Goal: Find specific page/section: Find specific page/section

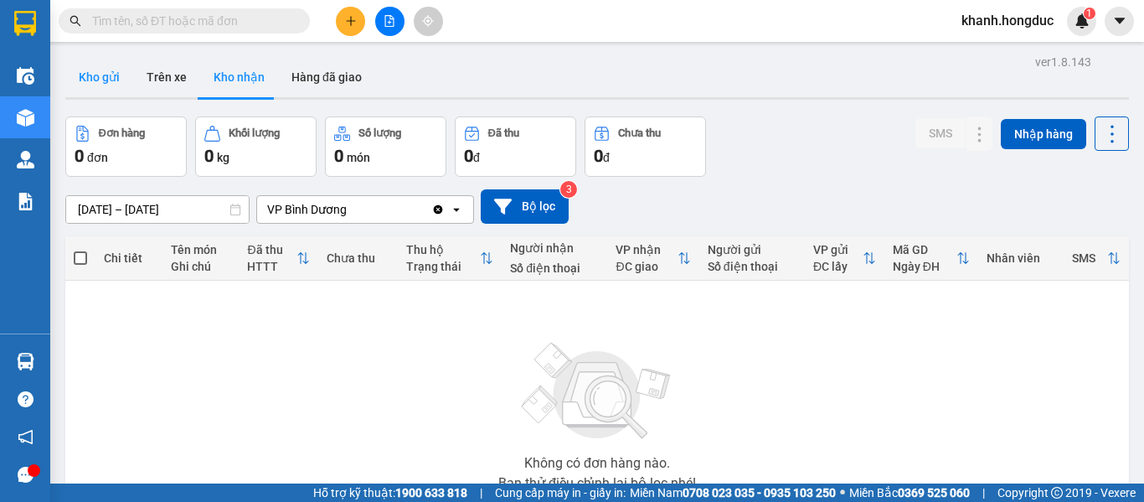
click at [80, 77] on button "Kho gửi" at bounding box center [99, 77] width 68 height 40
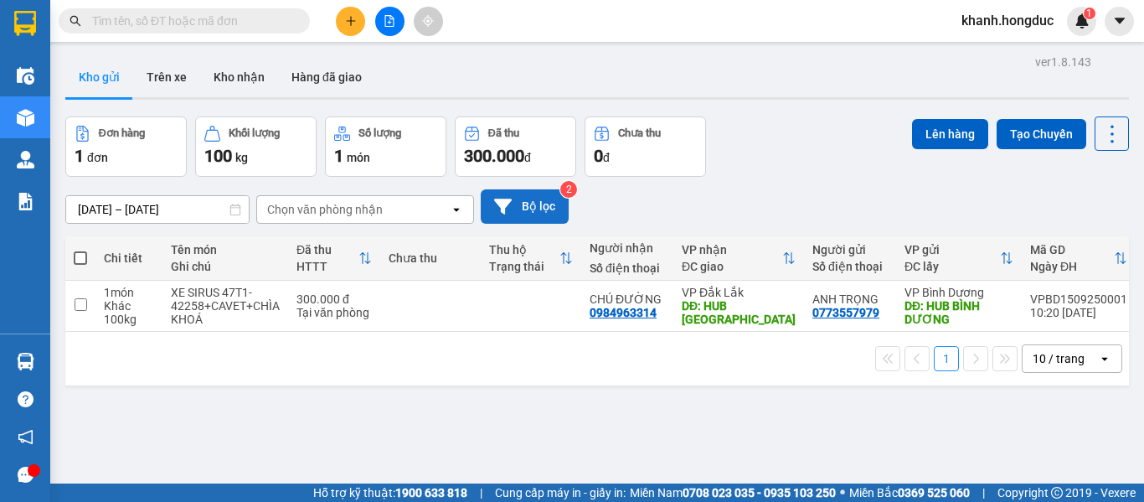
click at [519, 192] on button "Bộ lọc" at bounding box center [525, 206] width 88 height 34
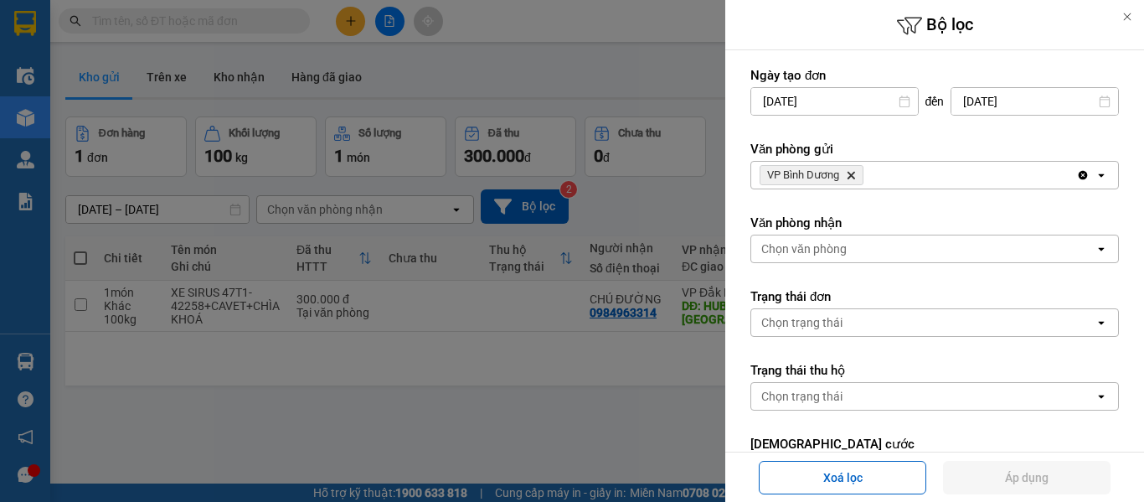
click at [853, 172] on icon "Delete" at bounding box center [851, 175] width 10 height 10
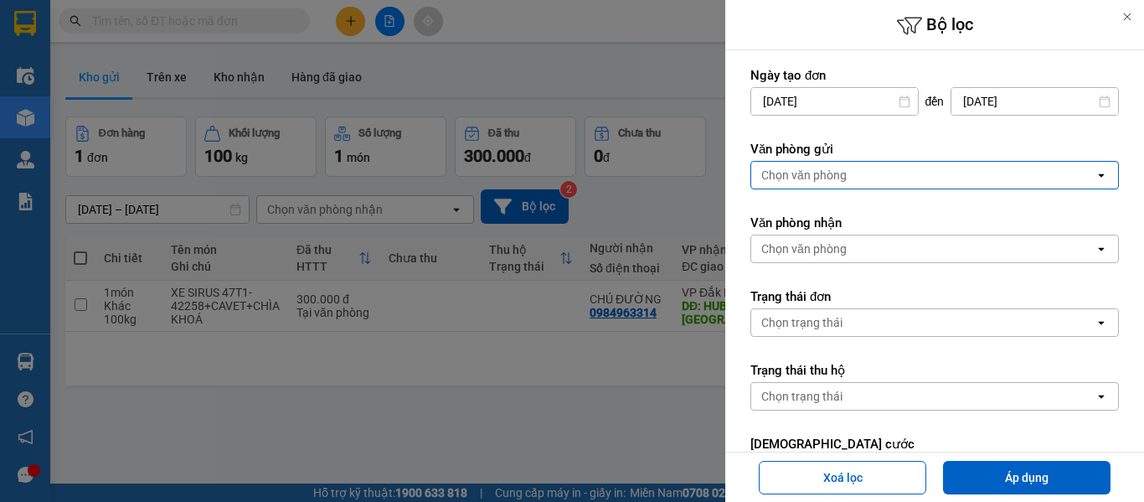
click at [840, 182] on div "Chọn văn phòng" at bounding box center [803, 175] width 85 height 17
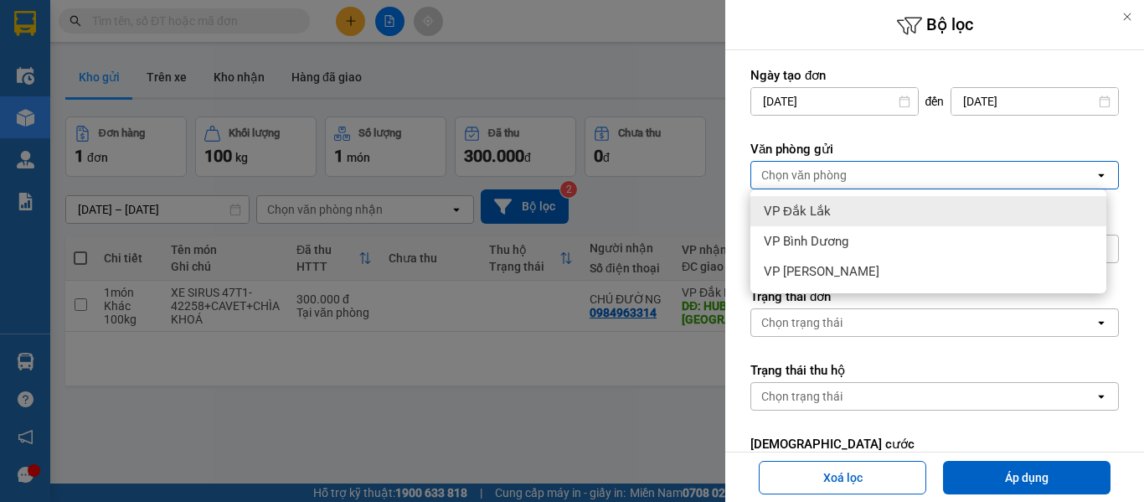
click at [833, 213] on div "VP Đắk Lắk" at bounding box center [928, 211] width 356 height 30
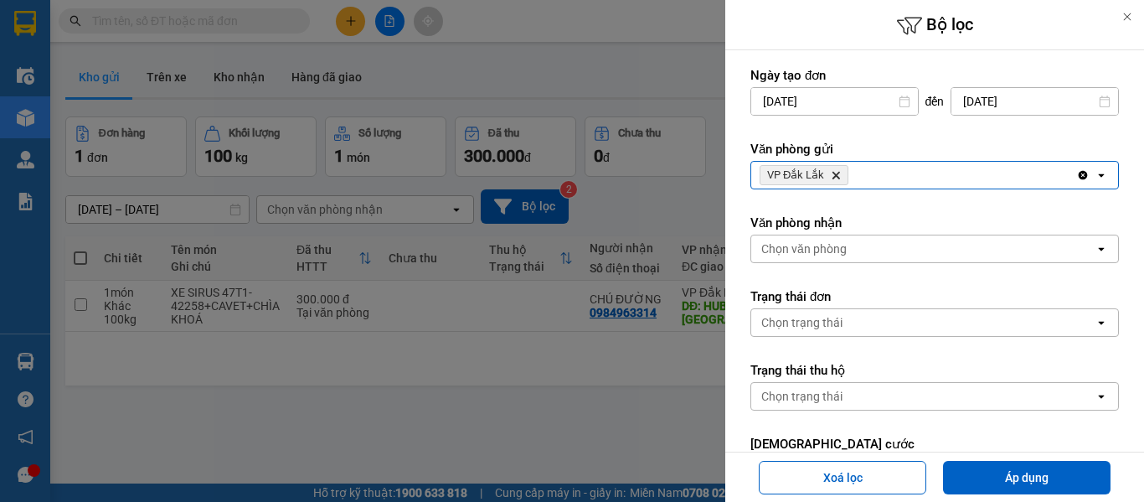
click at [837, 252] on div "Chọn văn phòng" at bounding box center [803, 248] width 85 height 17
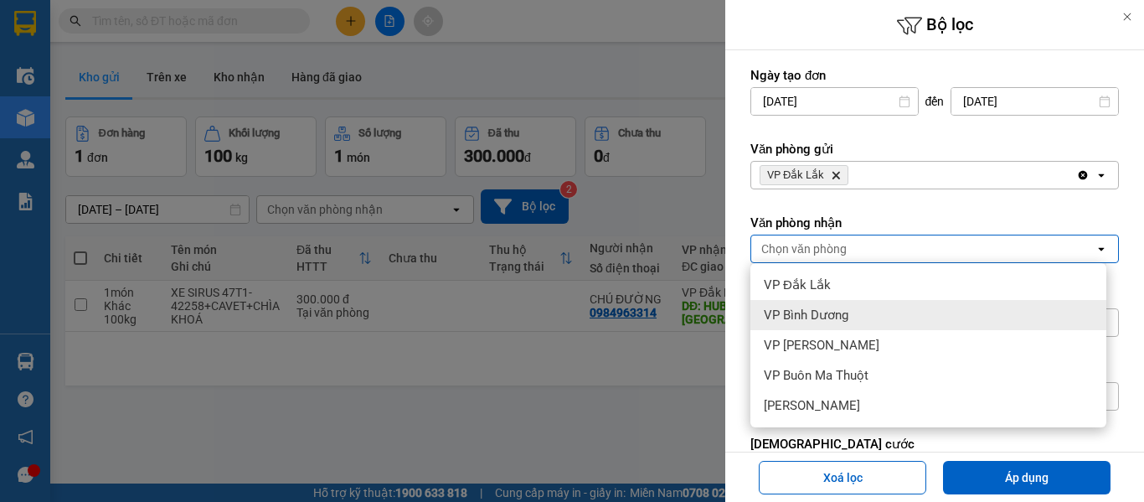
click at [842, 310] on span "VP Bình Dương" at bounding box center [806, 314] width 85 height 17
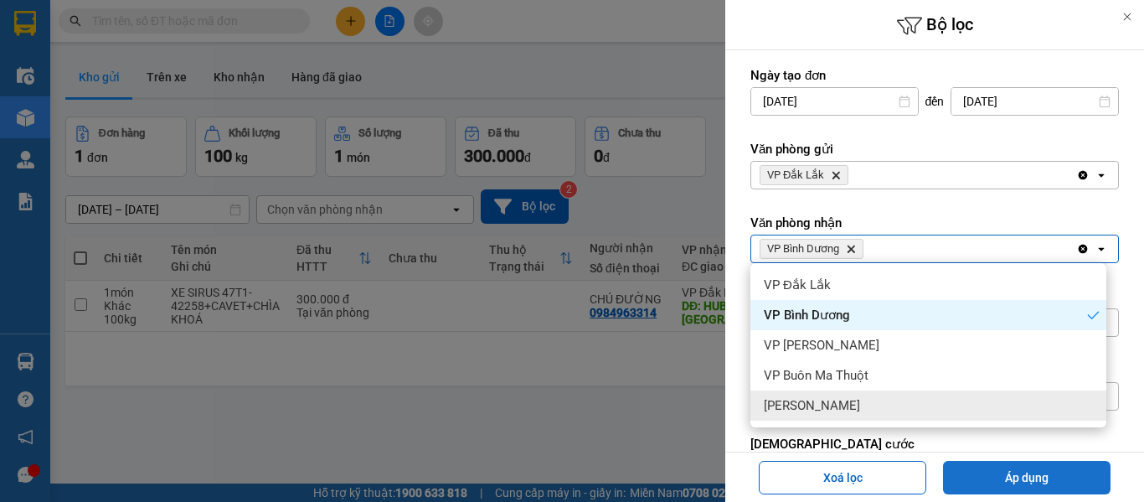
click at [1028, 475] on button "Áp dụng" at bounding box center [1026, 476] width 167 height 33
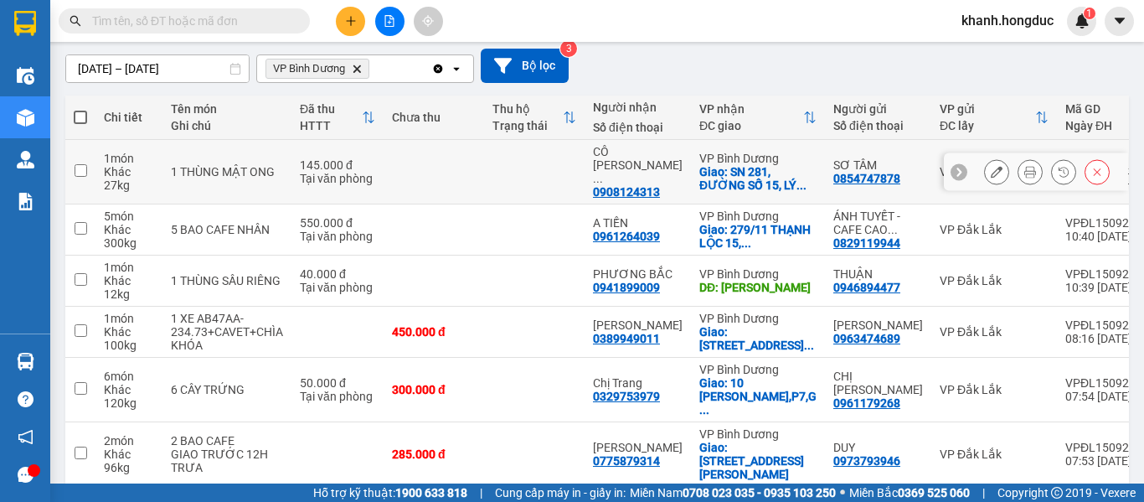
scroll to position [167, 0]
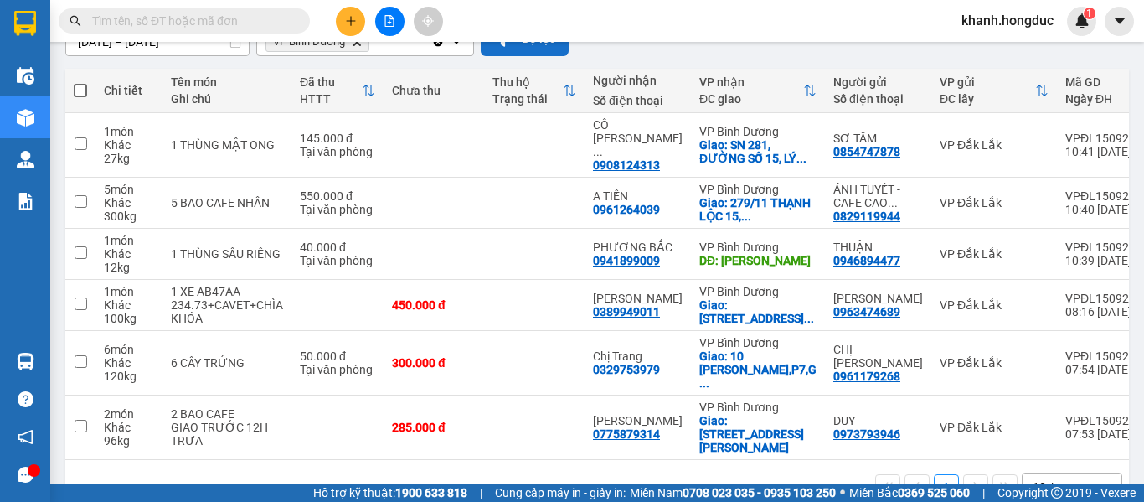
click at [514, 49] on button "Bộ lọc" at bounding box center [525, 39] width 88 height 34
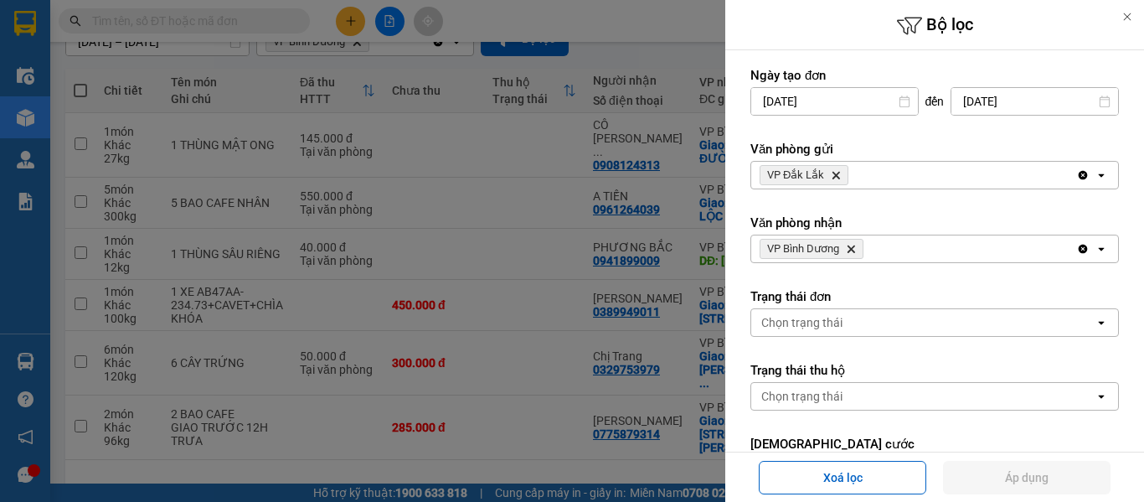
click at [849, 243] on span "VP Bình Dương Delete" at bounding box center [811, 249] width 104 height 20
click at [849, 244] on icon "Delete" at bounding box center [851, 249] width 10 height 10
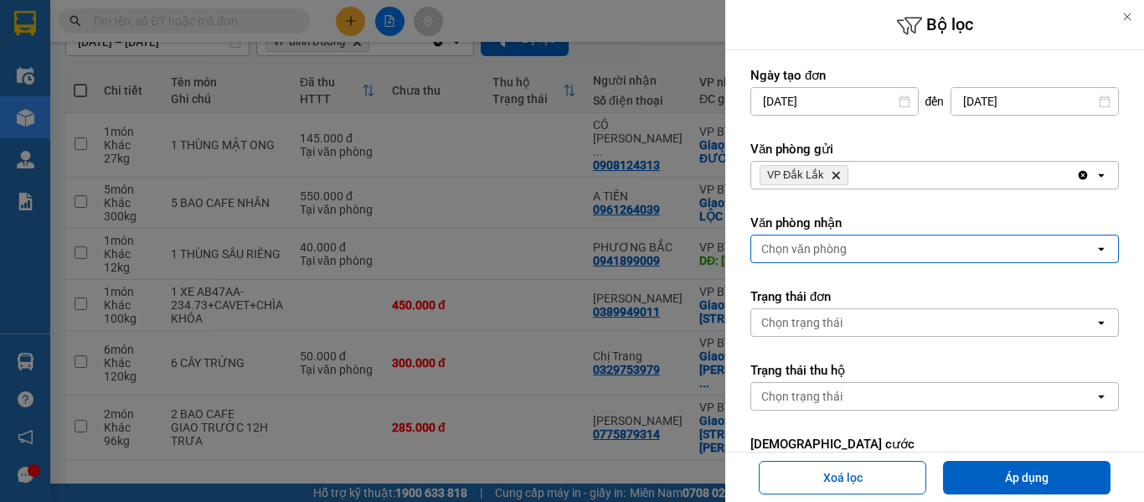
click at [849, 244] on div "Chọn văn phòng" at bounding box center [922, 248] width 343 height 27
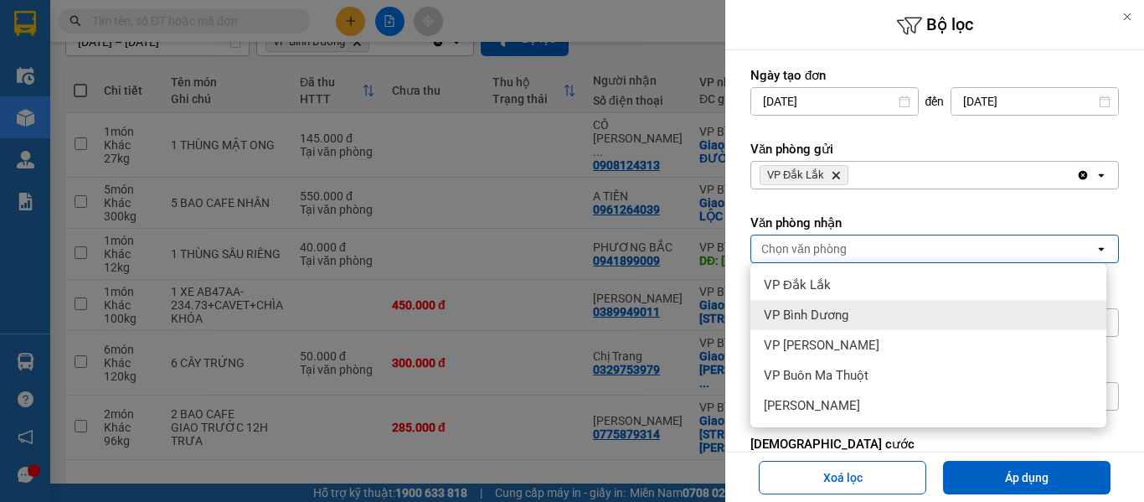
click at [835, 306] on div "VP Bình Dương" at bounding box center [928, 315] width 356 height 30
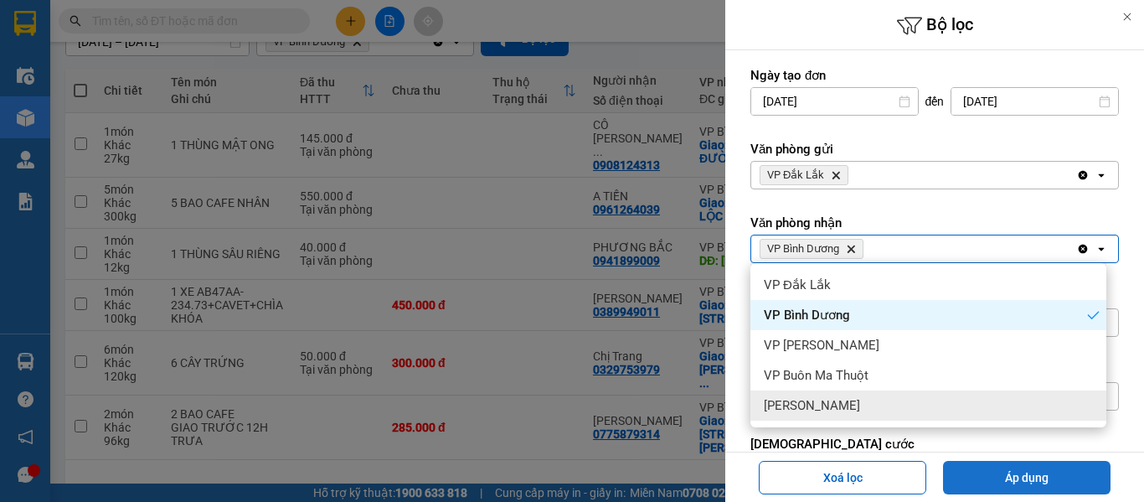
click at [1008, 476] on button "Áp dụng" at bounding box center [1026, 476] width 167 height 33
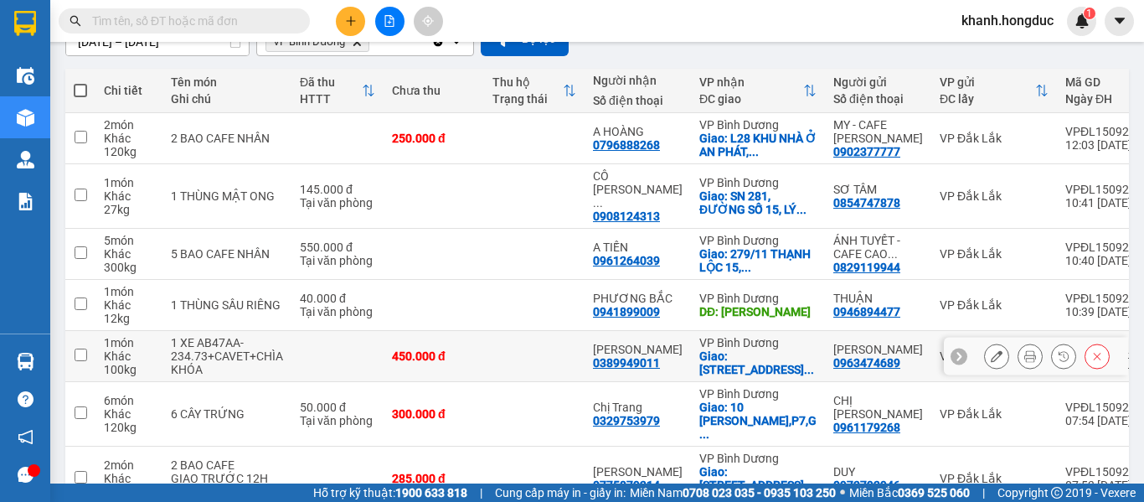
scroll to position [230, 0]
